Goal: Task Accomplishment & Management: Use online tool/utility

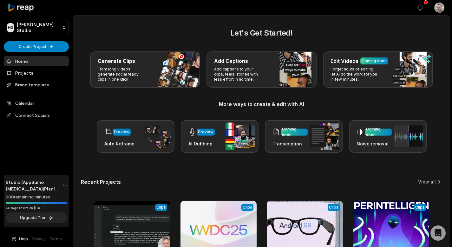
scroll to position [70, 0]
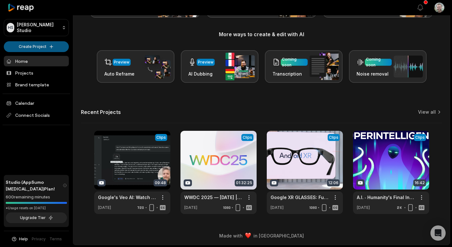
click at [43, 49] on html "HS Huxley's Studio Create Project Home Projects Brand template Calendar Connect…" at bounding box center [226, 53] width 452 height 247
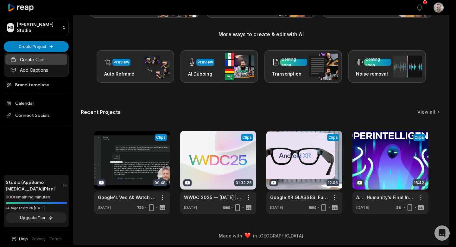
click at [40, 61] on link "Create Clips" at bounding box center [36, 59] width 62 height 10
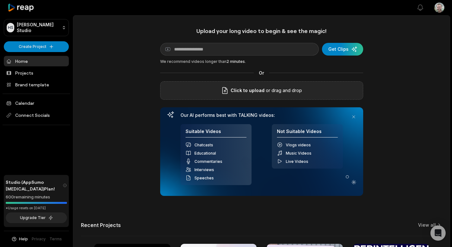
click at [275, 93] on p "or drag and drop" at bounding box center [282, 91] width 37 height 8
click at [243, 87] on span "Click to upload" at bounding box center [247, 91] width 34 height 8
click at [0, 0] on input "Click to upload" at bounding box center [0, 0] width 0 height 0
click at [271, 90] on p "or drag and drop" at bounding box center [282, 91] width 37 height 8
click at [260, 84] on div "Click to upload or drag and drop" at bounding box center [261, 90] width 203 height 18
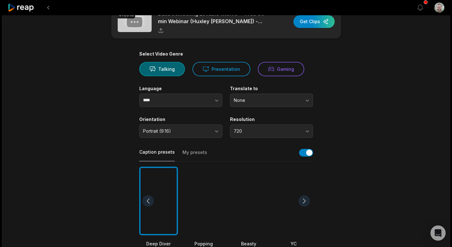
scroll to position [23, 0]
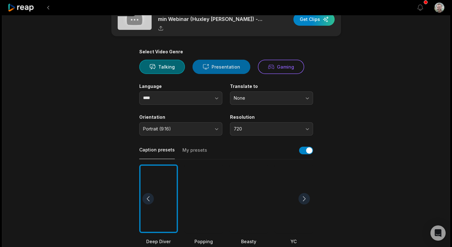
click at [226, 68] on button "Presentation" at bounding box center [221, 67] width 58 height 14
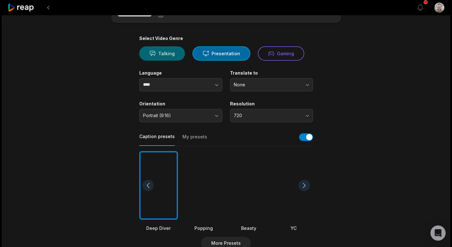
click at [161, 52] on button "Talking" at bounding box center [162, 53] width 46 height 14
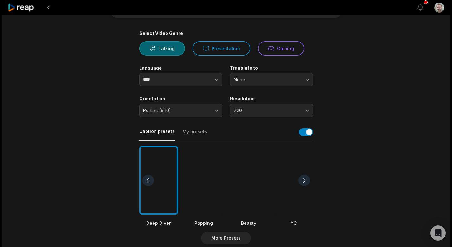
scroll to position [43, 0]
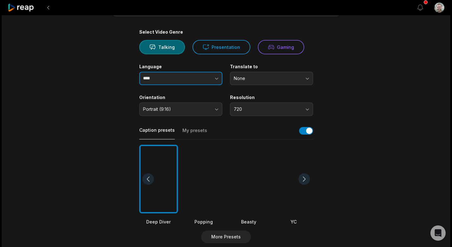
click at [195, 79] on button "button" at bounding box center [204, 78] width 36 height 13
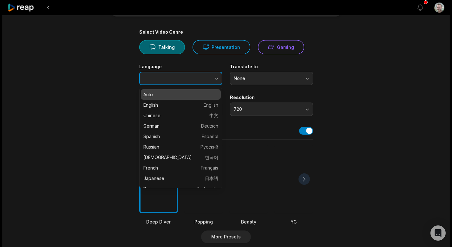
type input "****"
click at [195, 79] on button "button" at bounding box center [204, 78] width 36 height 13
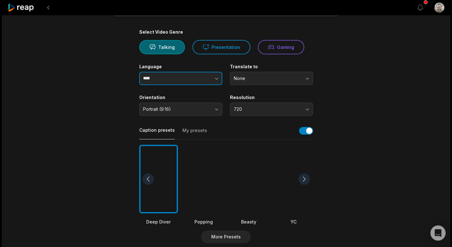
click at [195, 81] on button "button" at bounding box center [204, 78] width 36 height 13
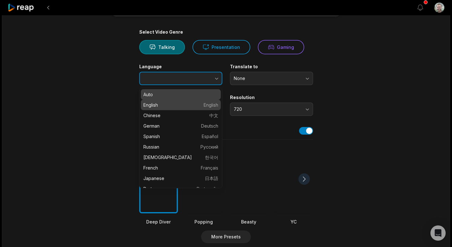
type input "*******"
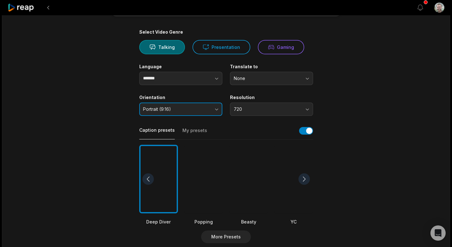
click at [187, 108] on span "Portrait (9:16)" at bounding box center [176, 109] width 67 height 6
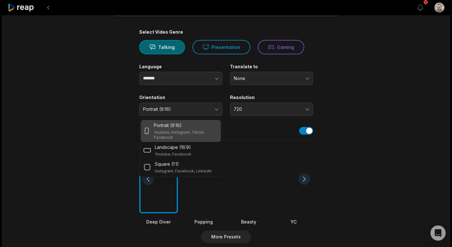
click at [190, 132] on p "Youtube, Instagram, Tiktok, Facebook" at bounding box center [186, 135] width 64 height 10
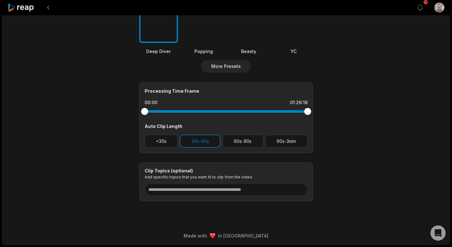
scroll to position [0, 0]
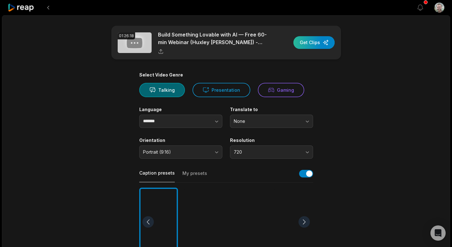
click at [316, 41] on div "button" at bounding box center [313, 42] width 41 height 13
